Goal: Information Seeking & Learning: Check status

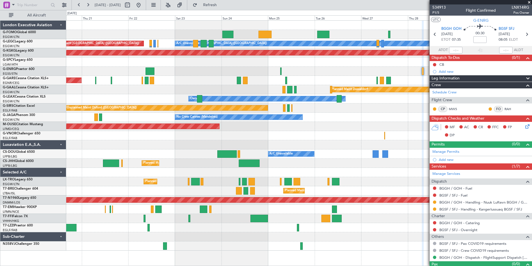
click at [178, 160] on div "Planned Maint [GEOGRAPHIC_DATA] ([GEOGRAPHIC_DATA]) A/C Unavailable [GEOGRAPHIC…" at bounding box center [299, 136] width 466 height 230
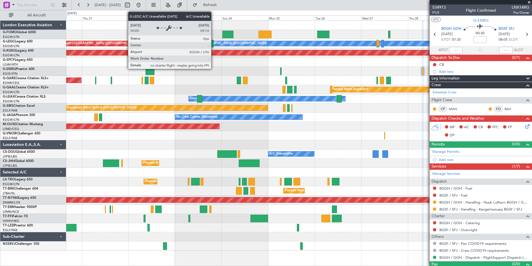
click at [214, 43] on div "A/C Unavailable [GEOGRAPHIC_DATA] ([GEOGRAPHIC_DATA])" at bounding box center [222, 43] width 91 height 8
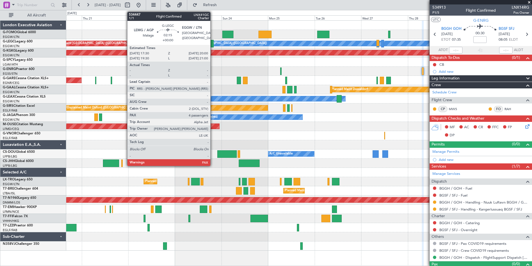
click at [212, 43] on div at bounding box center [211, 44] width 5 height 8
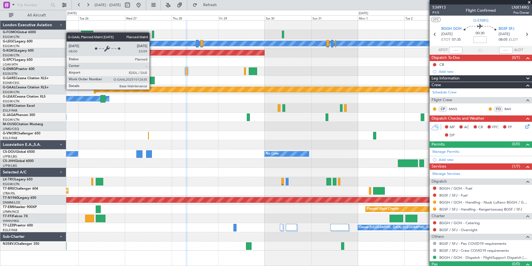
click at [280, 123] on div "A/C Unavailable [GEOGRAPHIC_DATA] ([GEOGRAPHIC_DATA]) AOG Maint [GEOGRAPHIC_DAT…" at bounding box center [299, 136] width 466 height 230
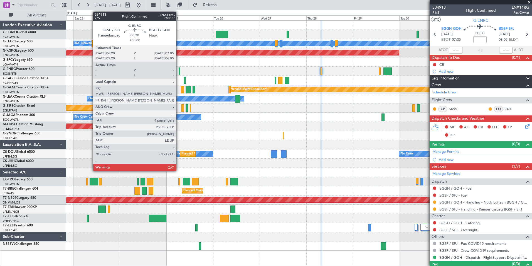
click at [179, 72] on div at bounding box center [180, 71] width 2 height 8
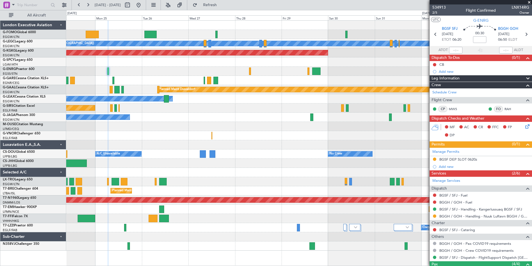
click at [298, 128] on div "Planned Maint Bournemouth" at bounding box center [299, 126] width 466 height 9
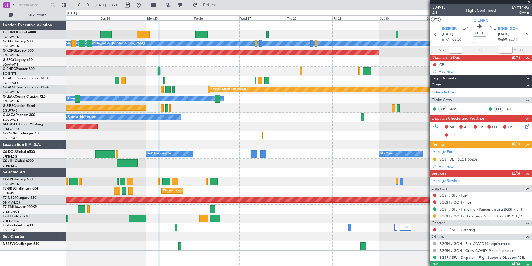
click at [257, 133] on div "A/C Unavailable [GEOGRAPHIC_DATA] ([GEOGRAPHIC_DATA]) Planned Maint [GEOGRAPHIC…" at bounding box center [299, 136] width 466 height 230
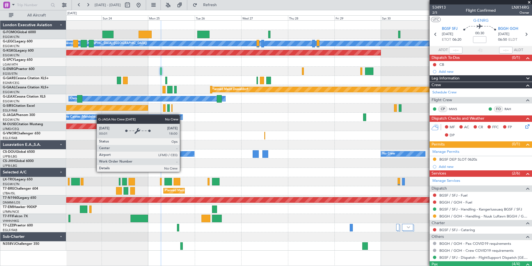
click at [89, 115] on div "A/C Unavailable [GEOGRAPHIC_DATA] ([GEOGRAPHIC_DATA]) Planned Maint [GEOGRAPHIC…" at bounding box center [299, 136] width 466 height 230
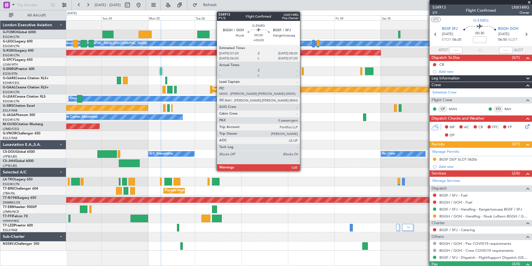
click at [303, 70] on div at bounding box center [303, 71] width 2 height 8
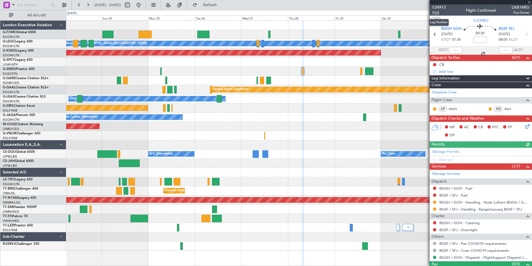
click at [438, 13] on span "P1/5" at bounding box center [439, 12] width 13 height 5
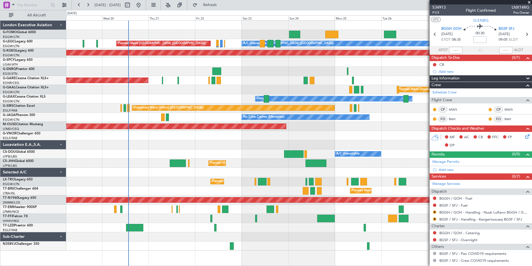
click at [471, 149] on fb-app "[DATE] - [DATE] Refresh Quick Links All Aircraft Planned Maint Windsor Locks ([…" at bounding box center [266, 134] width 532 height 261
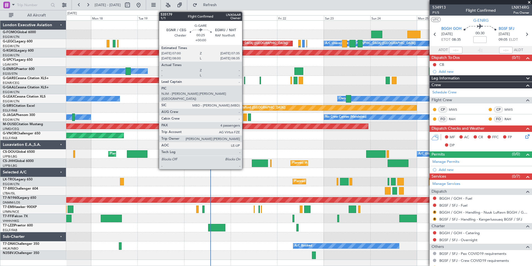
click at [245, 79] on div at bounding box center [244, 81] width 1 height 8
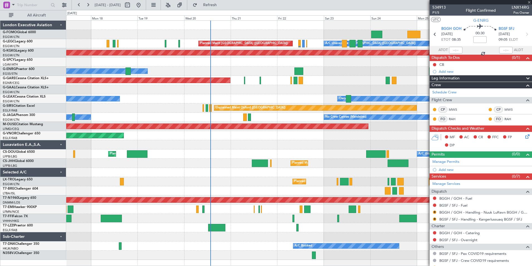
type input "4"
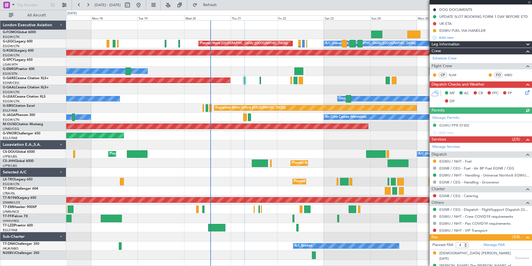
scroll to position [102, 0]
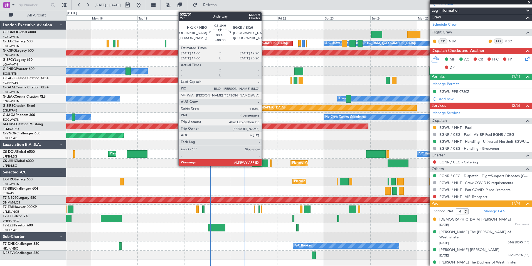
click at [264, 162] on div at bounding box center [260, 163] width 16 height 8
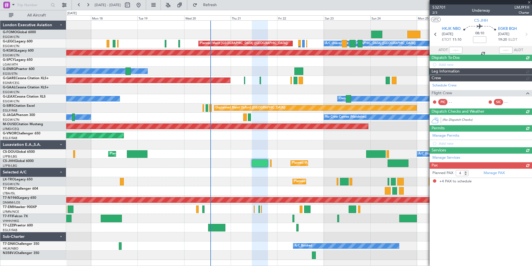
scroll to position [0, 0]
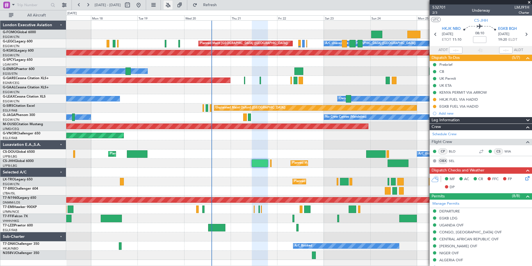
click at [173, 4] on button at bounding box center [168, 5] width 9 height 9
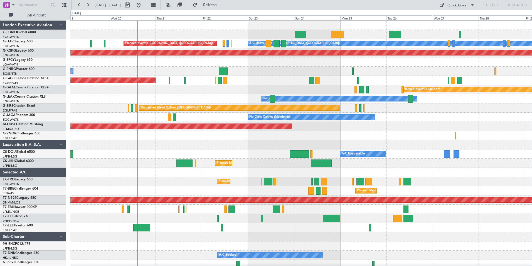
click at [231, 159] on div "Planned Maint Windsor Locks (Bradley Intl) A/C Unavailable London (Luton) Plann…" at bounding box center [301, 145] width 462 height 248
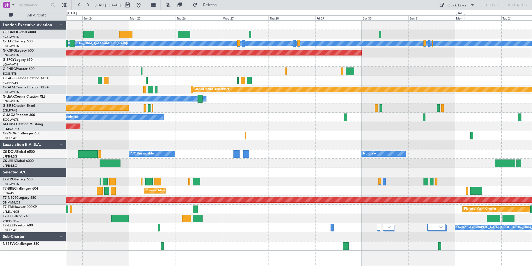
click at [207, 147] on div "A/C Unavailable London (Luton) Planned Maint London (Luton) AOG Maint Istanbul …" at bounding box center [299, 136] width 466 height 230
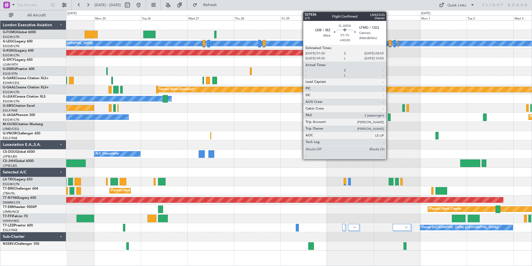
click at [389, 115] on div at bounding box center [389, 117] width 3 height 8
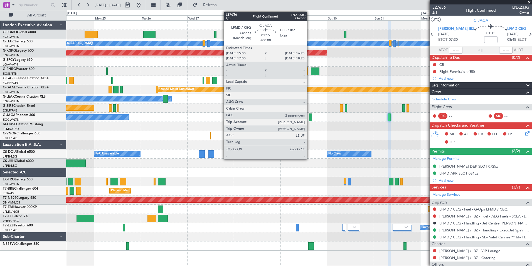
click at [309, 117] on div at bounding box center [310, 117] width 3 height 8
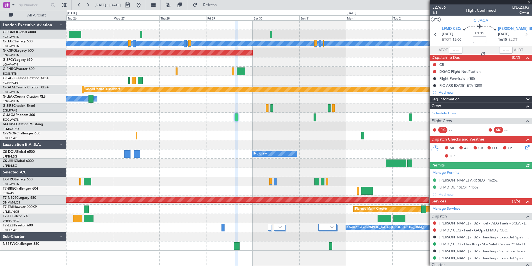
click at [271, 136] on div "A/C Unavailable London (Luton) AOG Maint Istanbul (Ataturk) Planned Maint Dusse…" at bounding box center [299, 136] width 466 height 230
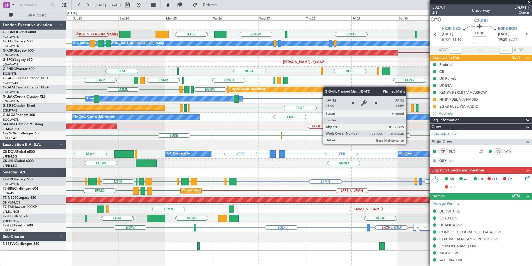
click at [323, 87] on div "EGGW KBDL // [PERSON_NAME] EGPD EGGW KTEB EGGW A/C Unavailable [GEOGRAPHIC_DATA…" at bounding box center [299, 136] width 466 height 230
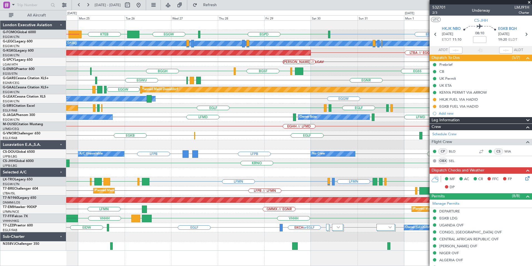
click at [221, 137] on div "EGGW EGPD EGGW KTEB EGGW KBDL // [PERSON_NAME] A/C Unavailable [GEOGRAPHIC_DATA…" at bounding box center [299, 136] width 466 height 230
